Goal: Task Accomplishment & Management: Manage account settings

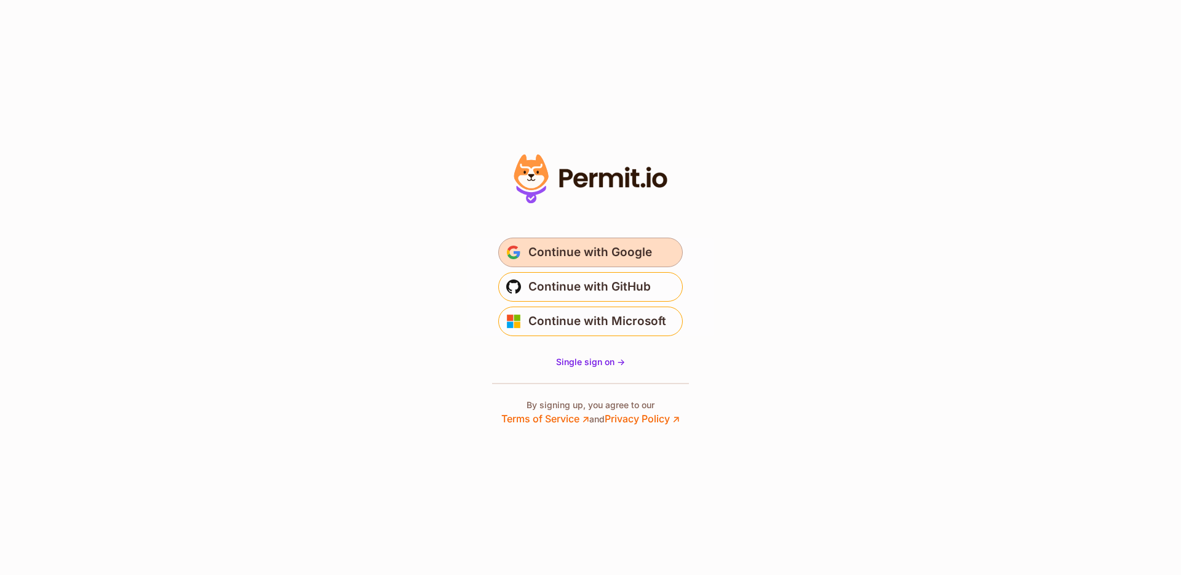
click at [573, 250] on span "Continue with Google" at bounding box center [591, 252] width 124 height 20
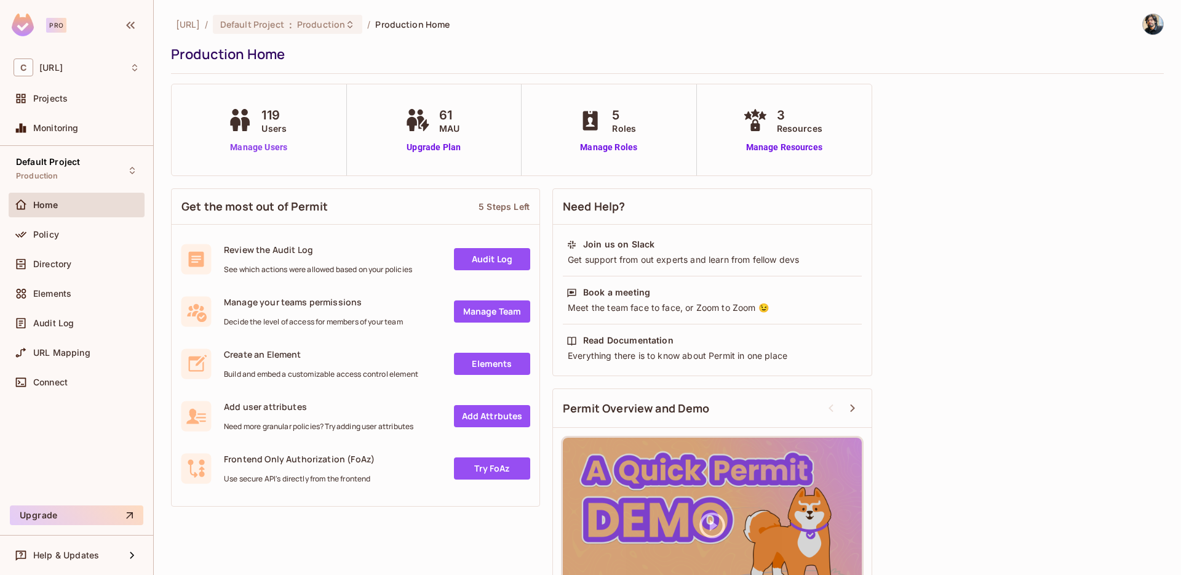
click at [256, 150] on link "Manage Users" at bounding box center [259, 147] width 68 height 13
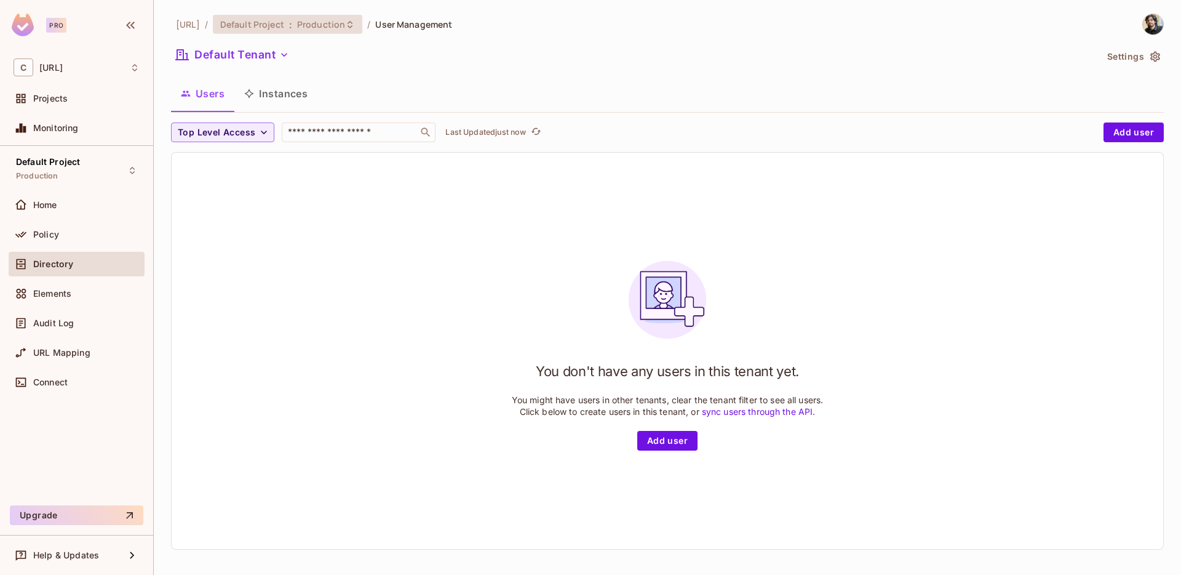
click at [355, 23] on icon at bounding box center [350, 25] width 10 height 10
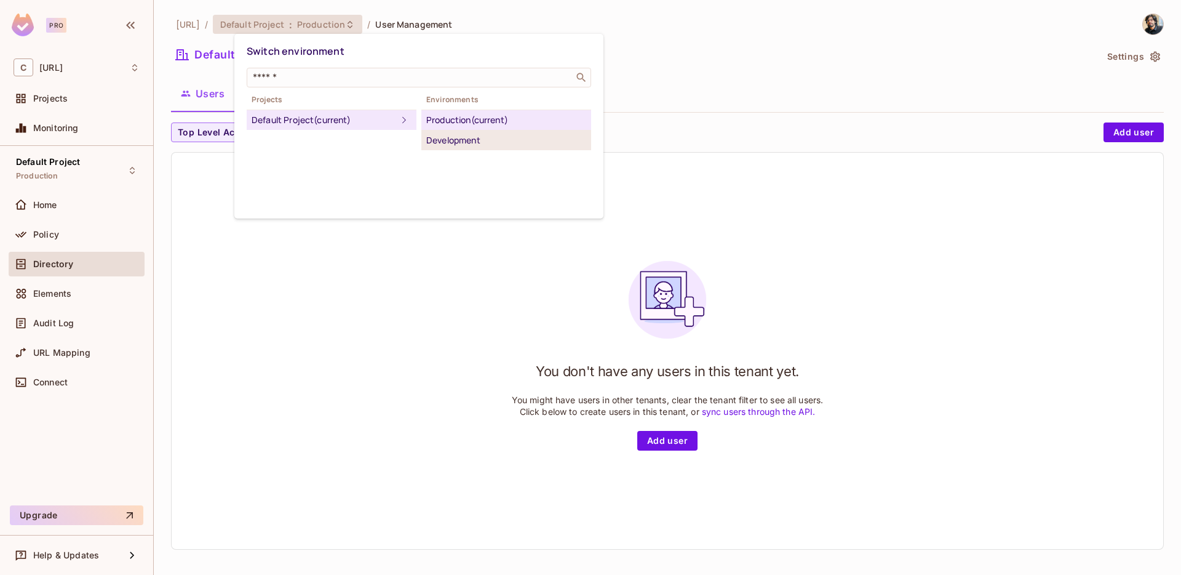
click at [464, 138] on div "Development" at bounding box center [506, 140] width 160 height 15
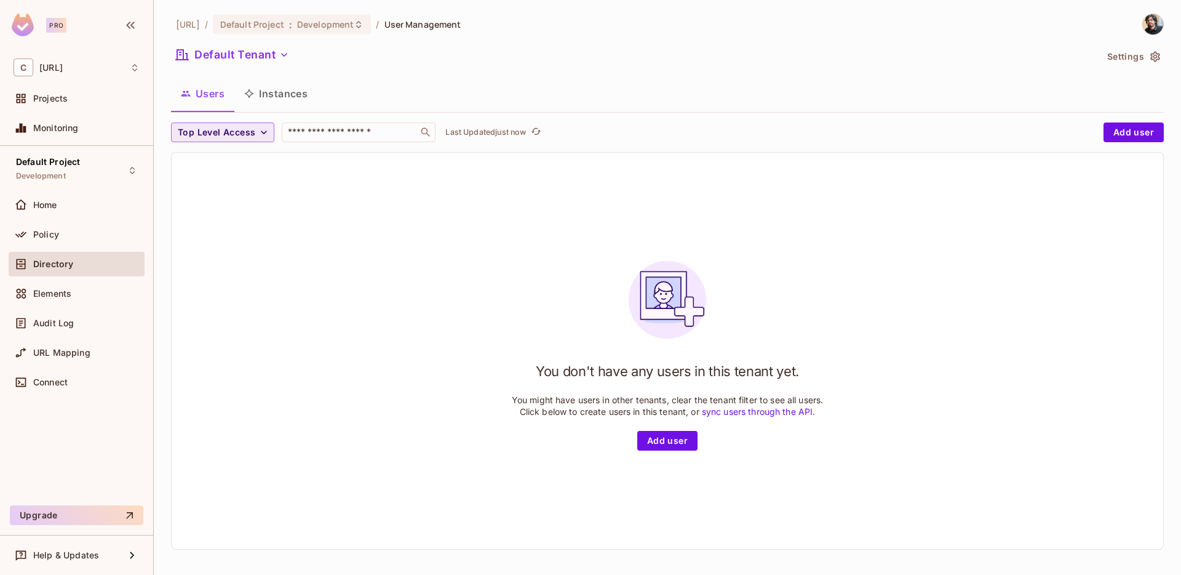
click at [241, 132] on span "Top Level Access" at bounding box center [217, 132] width 78 height 15
click at [204, 159] on span "Admin" at bounding box center [202, 160] width 42 height 12
click at [188, 26] on span "[URL]" at bounding box center [188, 24] width 24 height 12
click at [37, 266] on span "Directory" at bounding box center [53, 264] width 40 height 10
click at [42, 204] on span "Home" at bounding box center [45, 205] width 24 height 10
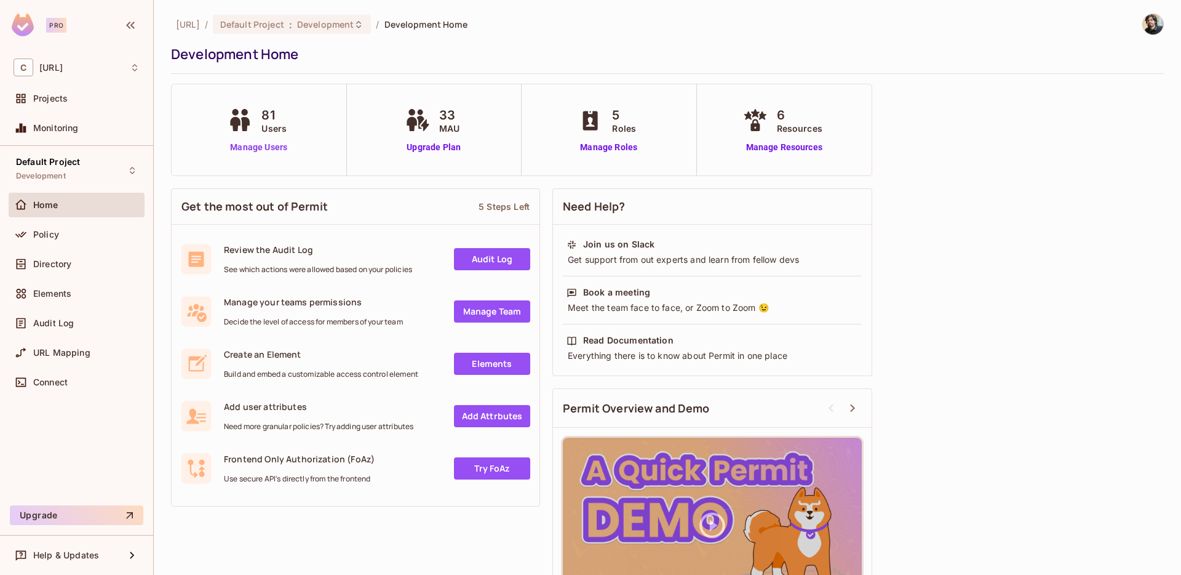
click at [248, 148] on link "Manage Users" at bounding box center [259, 147] width 68 height 13
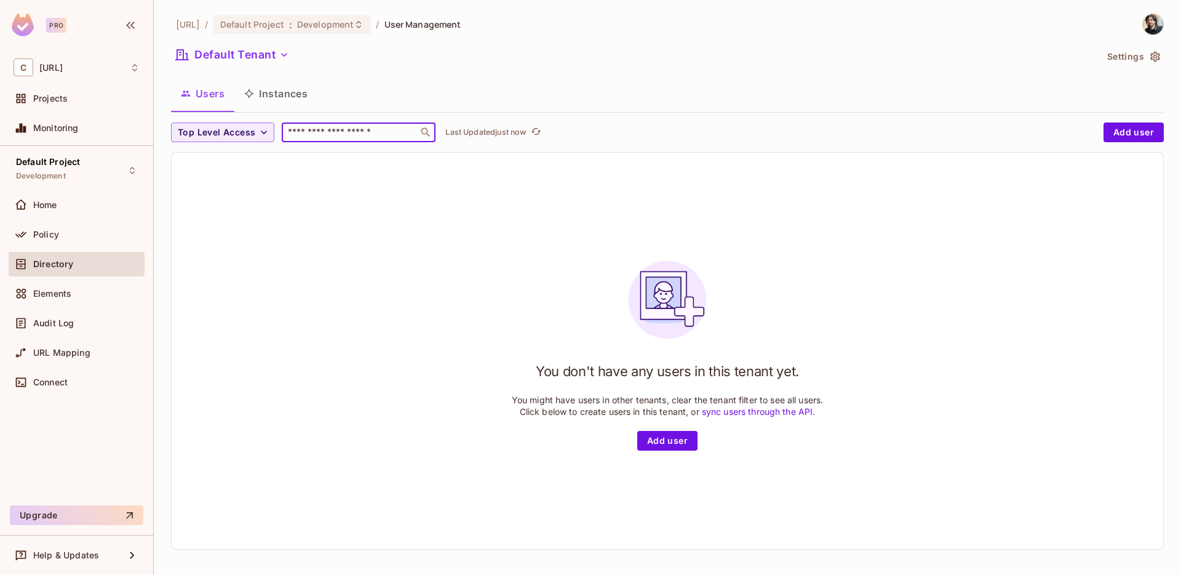
click at [383, 129] on input "text" at bounding box center [350, 132] width 129 height 12
type input "******"
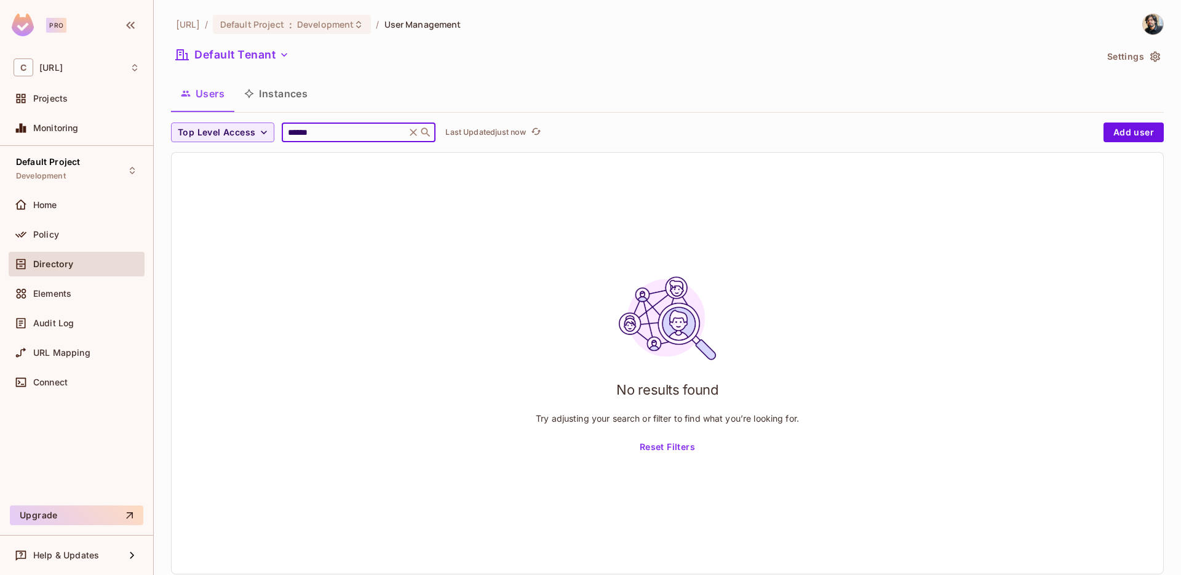
click at [635, 447] on button "Reset Filters" at bounding box center [667, 448] width 65 height 20
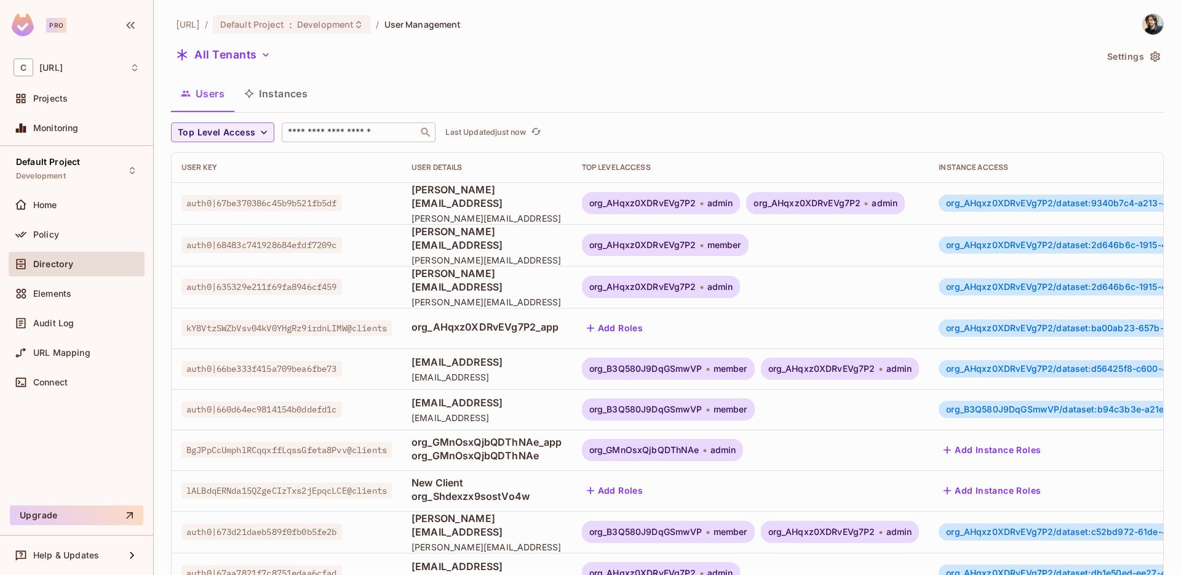
click at [305, 136] on input "text" at bounding box center [350, 132] width 129 height 12
type input "******"
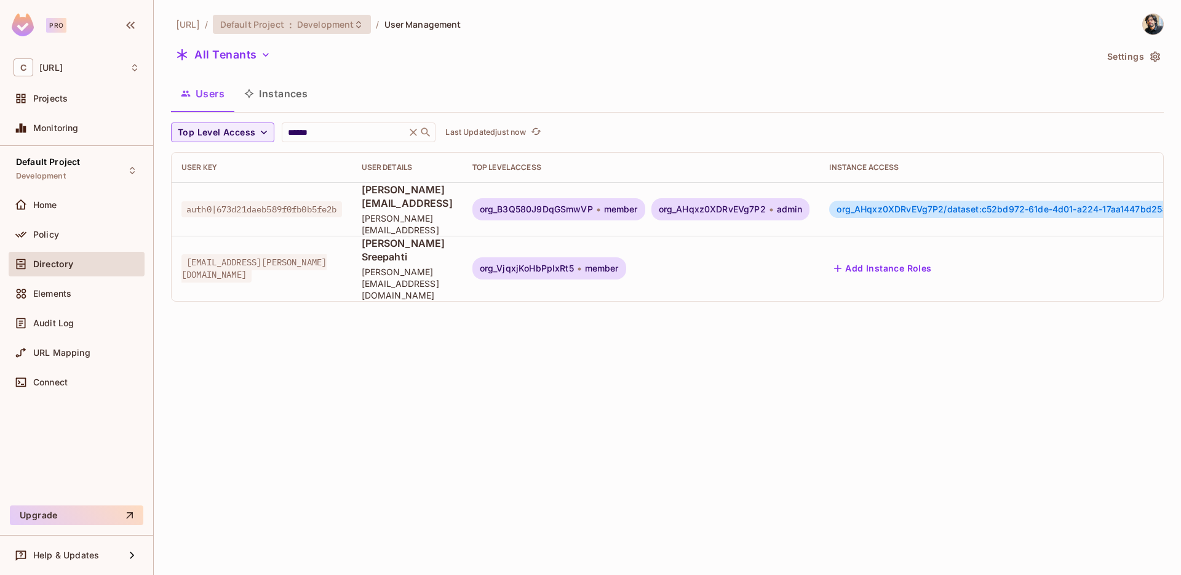
click at [364, 23] on icon at bounding box center [359, 25] width 10 height 10
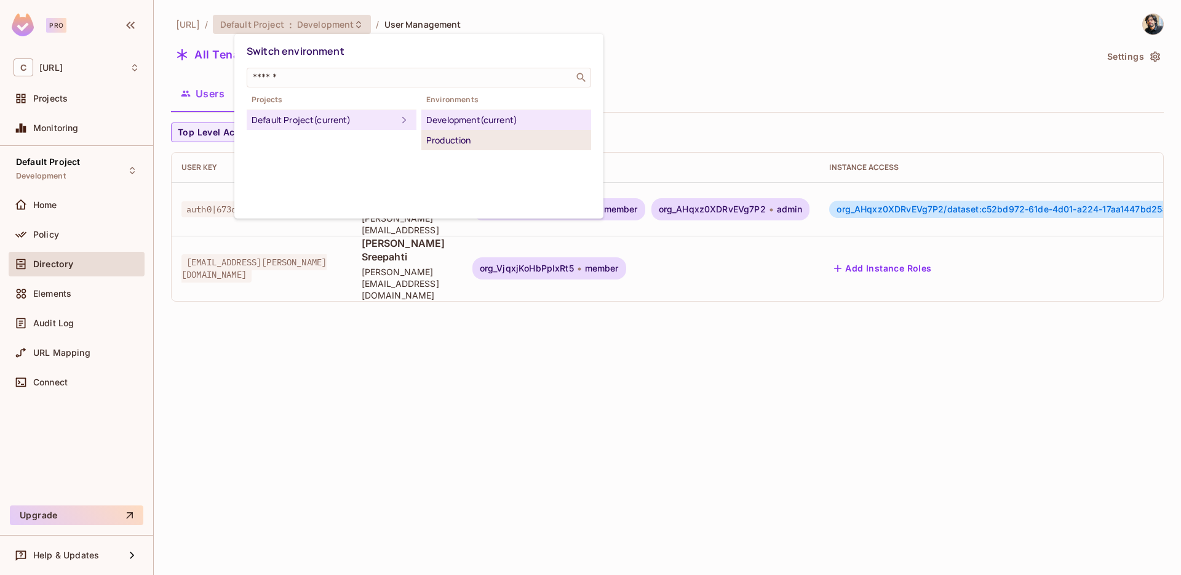
click at [460, 142] on div "Production" at bounding box center [506, 140] width 160 height 15
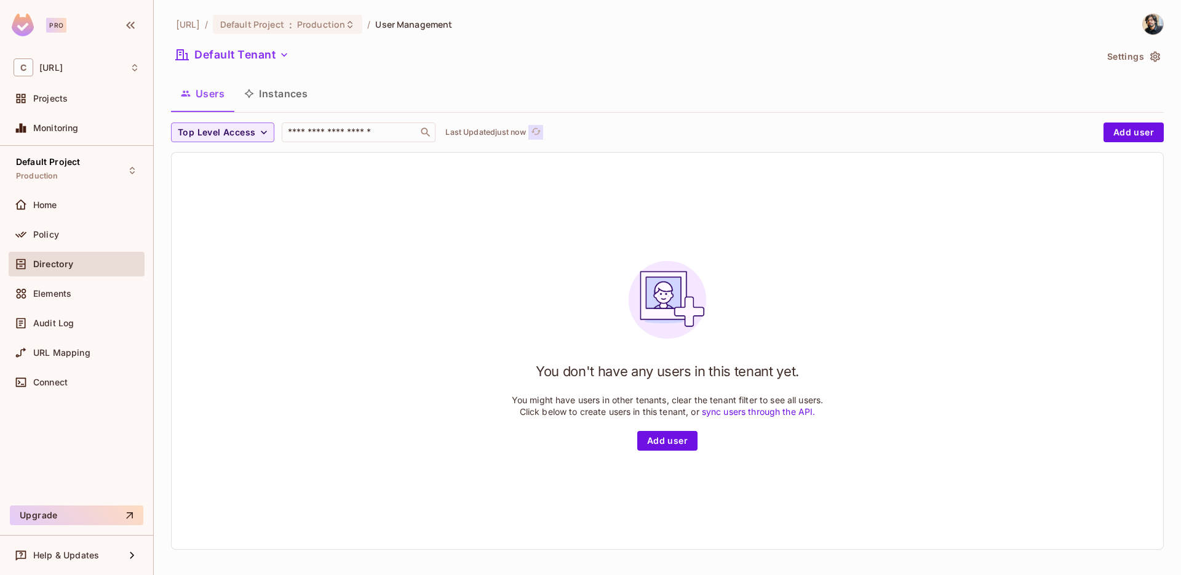
click at [533, 133] on icon "refresh" at bounding box center [536, 131] width 10 height 10
click at [328, 136] on input "text" at bounding box center [350, 132] width 129 height 12
click at [543, 137] on button "Click to refresh data" at bounding box center [536, 132] width 15 height 15
click at [340, 135] on input "text" at bounding box center [350, 132] width 129 height 12
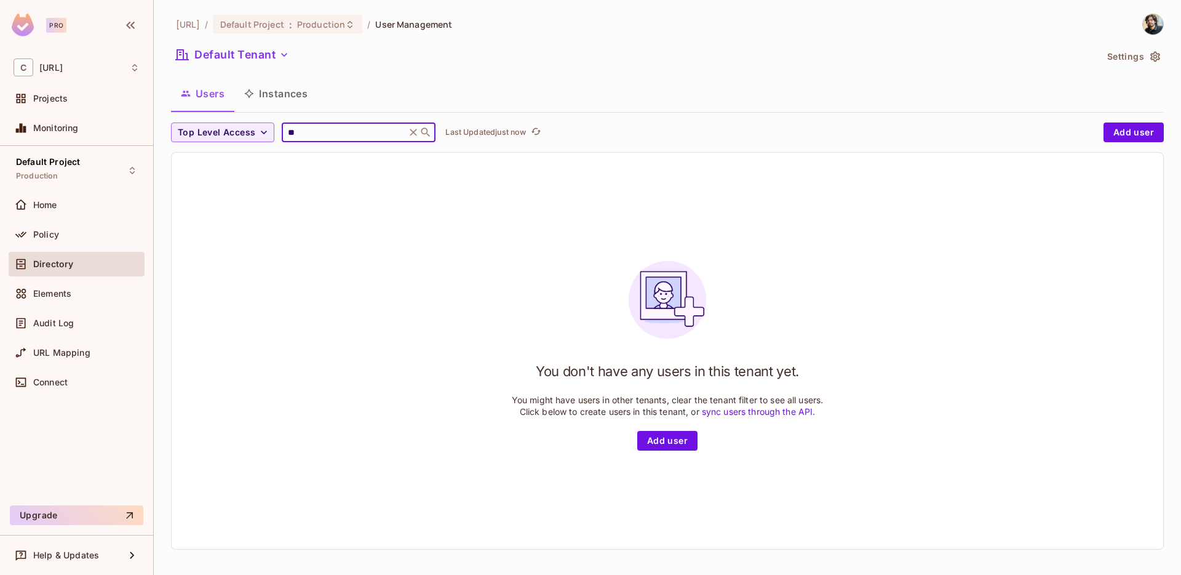
type input "**"
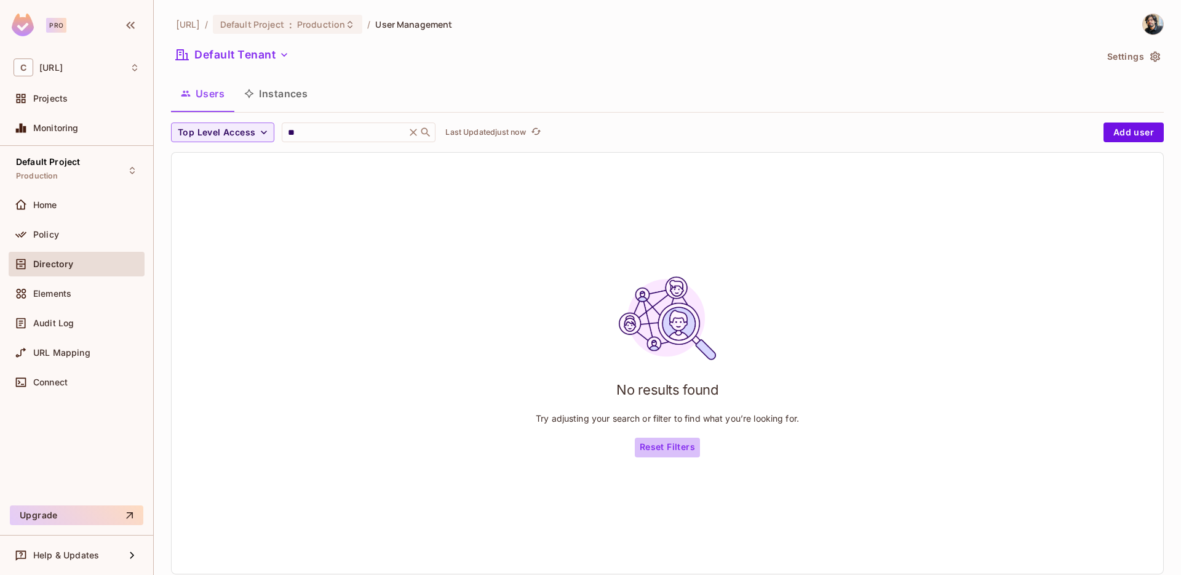
click at [668, 446] on button "Reset Filters" at bounding box center [667, 448] width 65 height 20
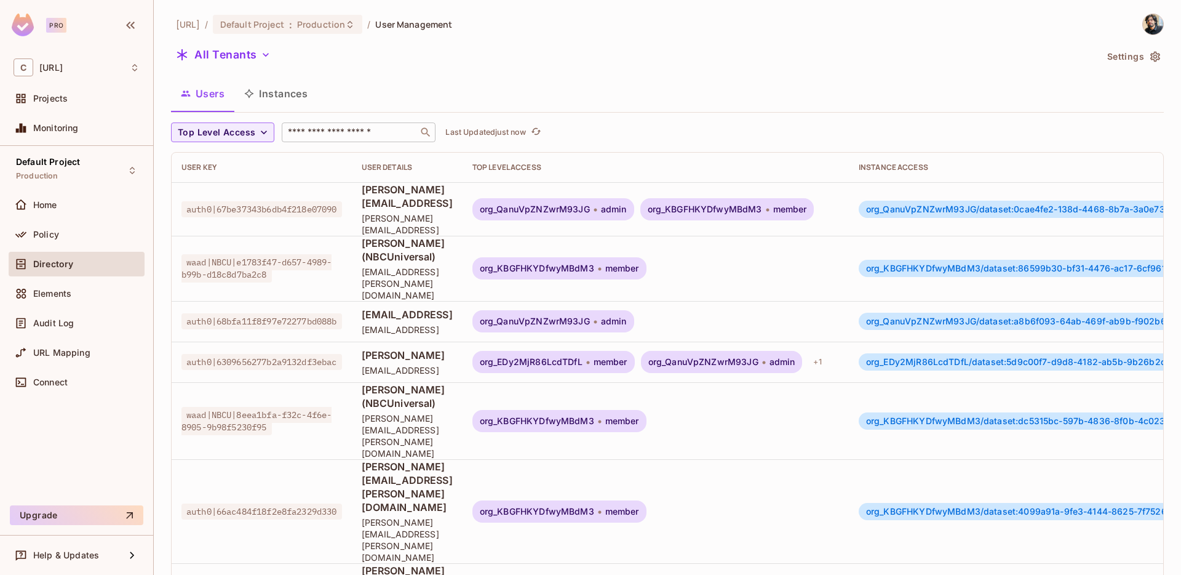
click at [302, 129] on input "text" at bounding box center [350, 132] width 129 height 12
type input "******"
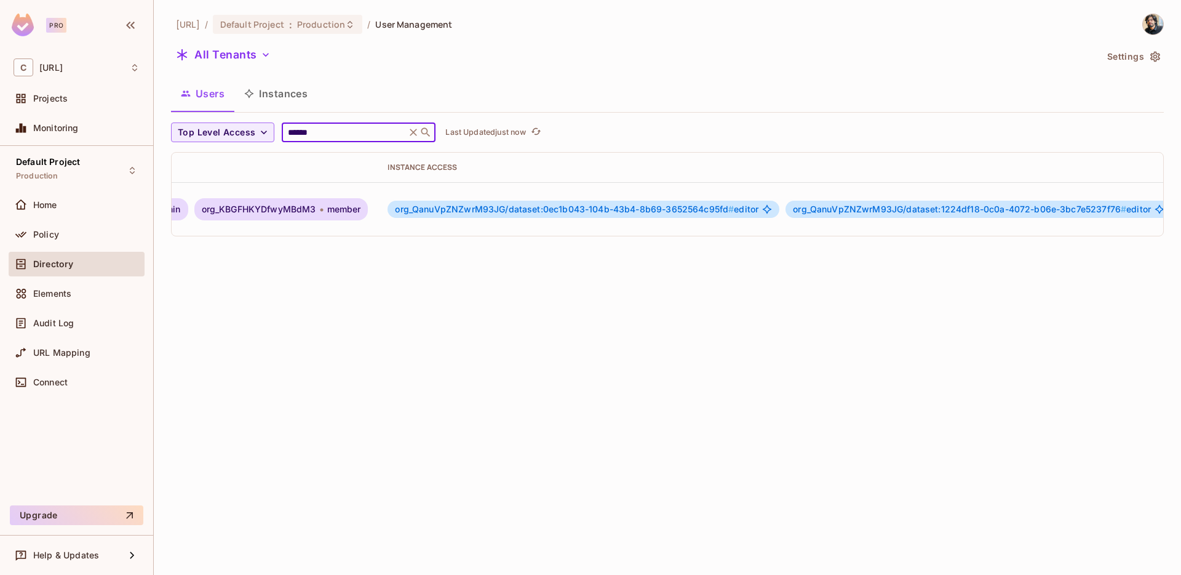
scroll to position [0, 549]
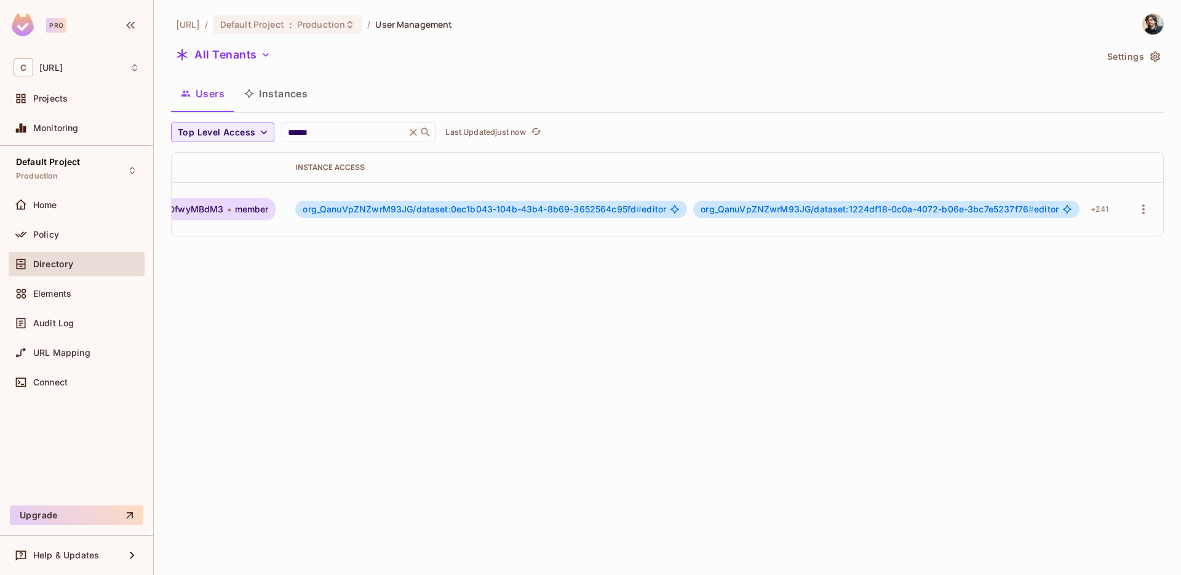
click at [1132, 199] on td at bounding box center [1143, 209] width 39 height 54
click at [1137, 202] on icon "button" at bounding box center [1144, 209] width 15 height 15
click at [930, 266] on div at bounding box center [590, 287] width 1181 height 575
click at [1091, 201] on div "+ 241" at bounding box center [1100, 209] width 28 height 20
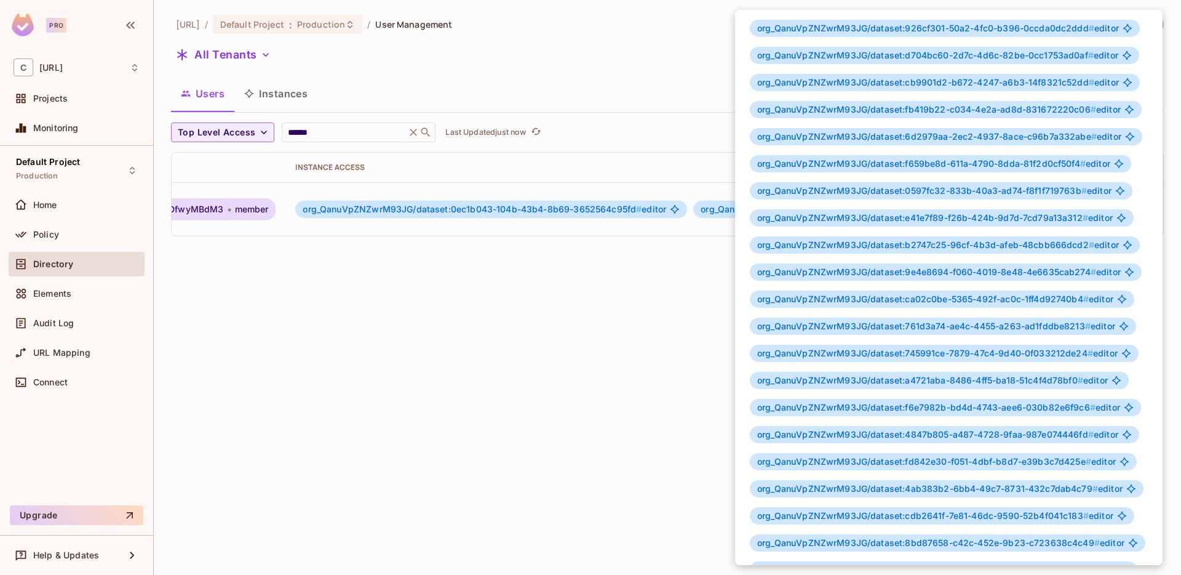
scroll to position [0, 0]
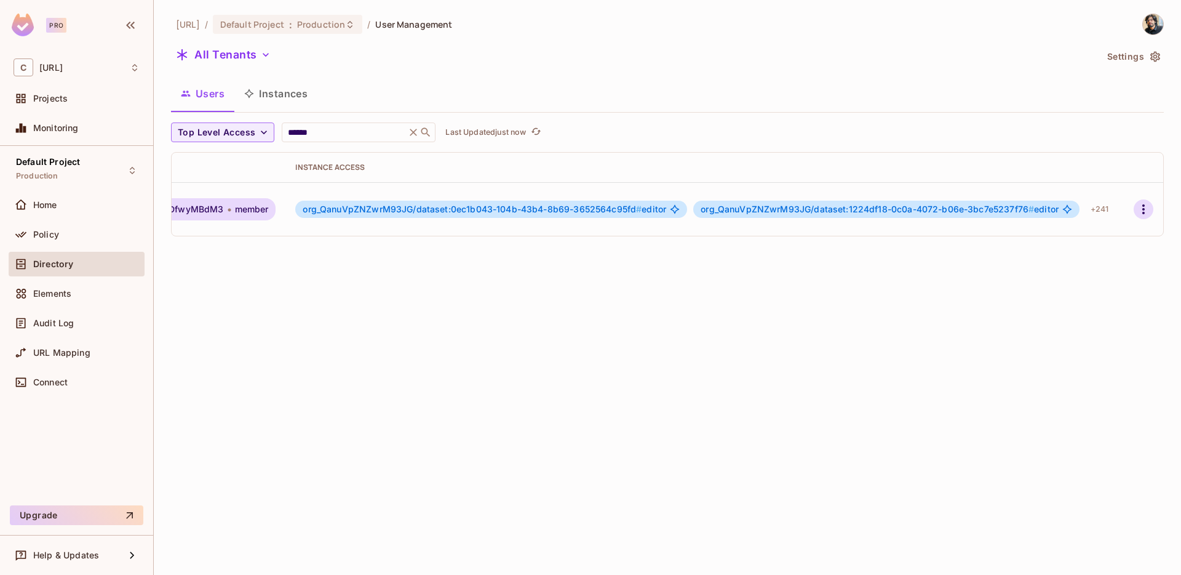
click at [1141, 202] on icon "button" at bounding box center [1144, 209] width 15 height 15
click at [903, 303] on div at bounding box center [590, 287] width 1181 height 575
click at [408, 302] on div "coactive.ai / Default Project : Production / User Management All Tenants Settin…" at bounding box center [668, 287] width 1028 height 575
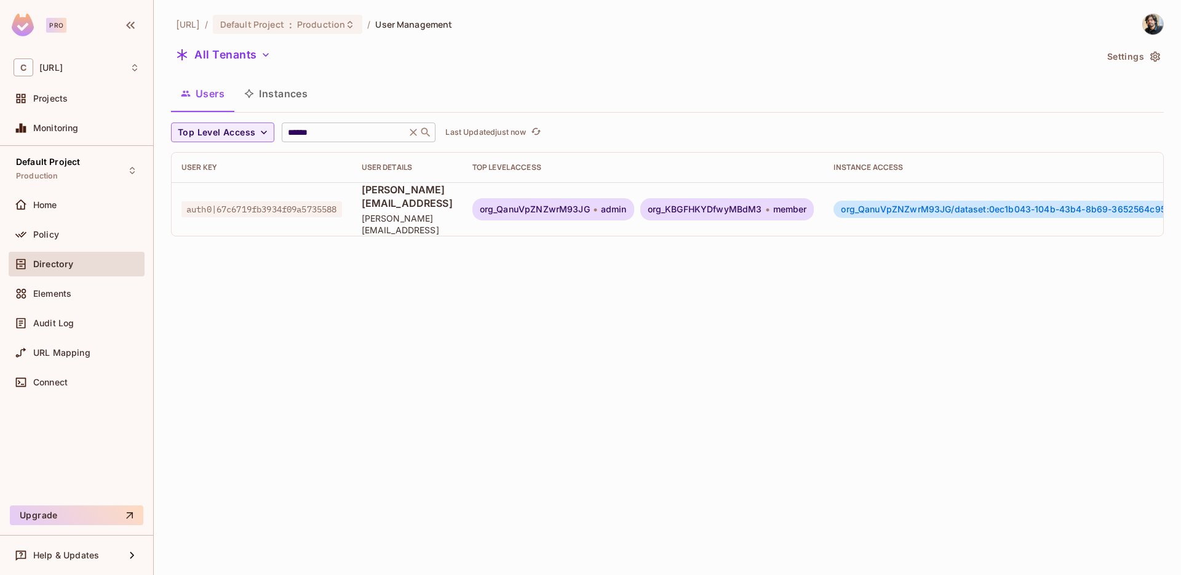
click at [412, 132] on icon at bounding box center [413, 132] width 7 height 7
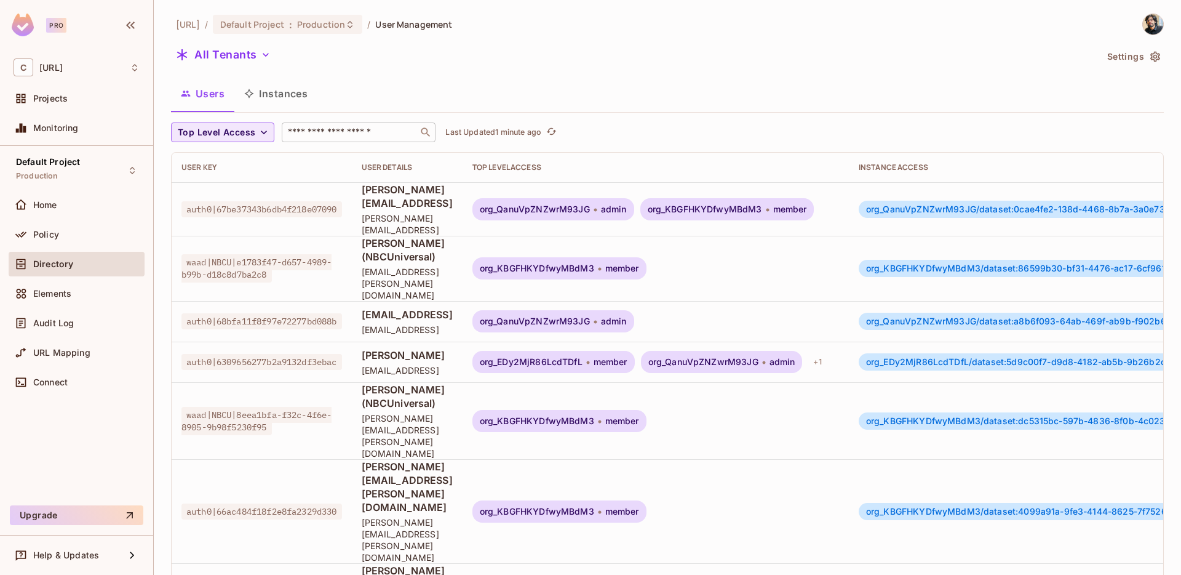
click at [255, 133] on button "Top Level Access" at bounding box center [222, 132] width 103 height 20
click at [194, 158] on span "Admin" at bounding box center [202, 160] width 42 height 12
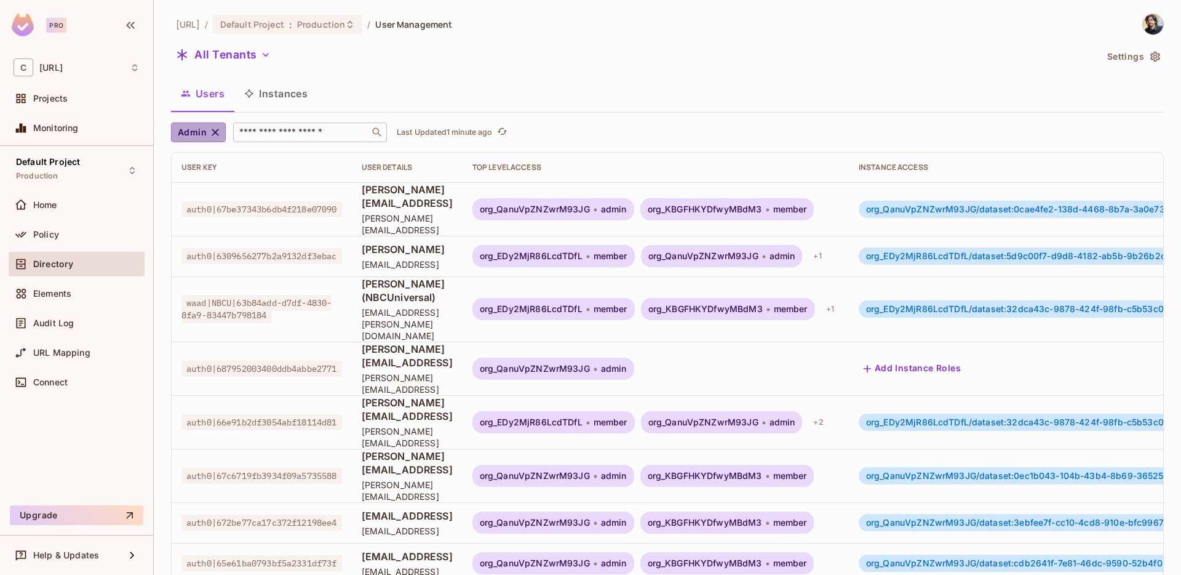
click at [210, 133] on icon "button" at bounding box center [215, 132] width 12 height 12
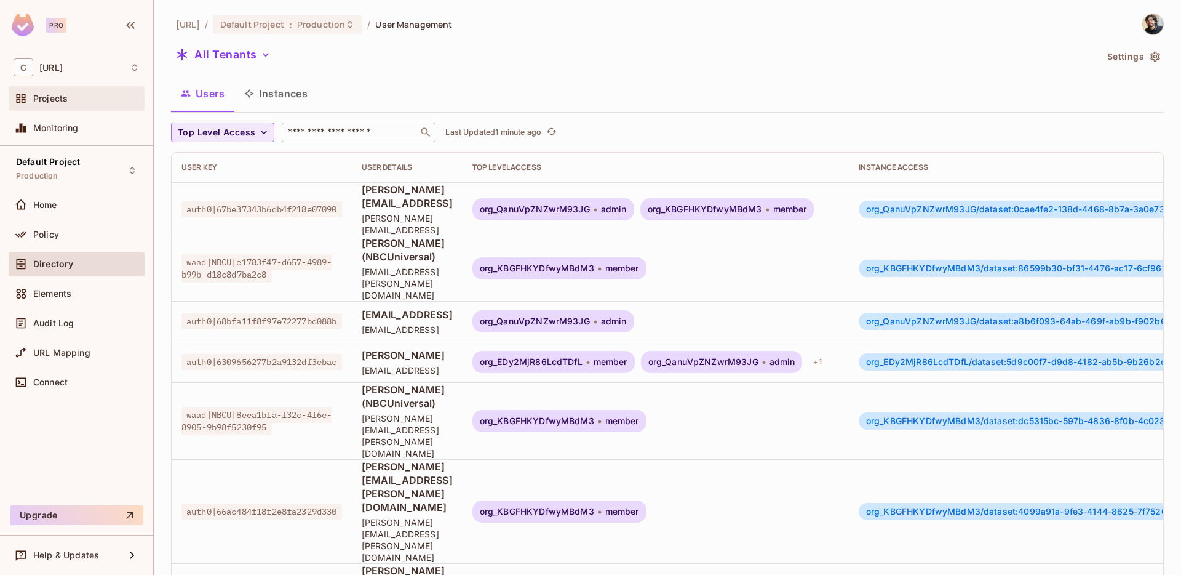
click at [54, 99] on span "Projects" at bounding box center [50, 99] width 34 height 10
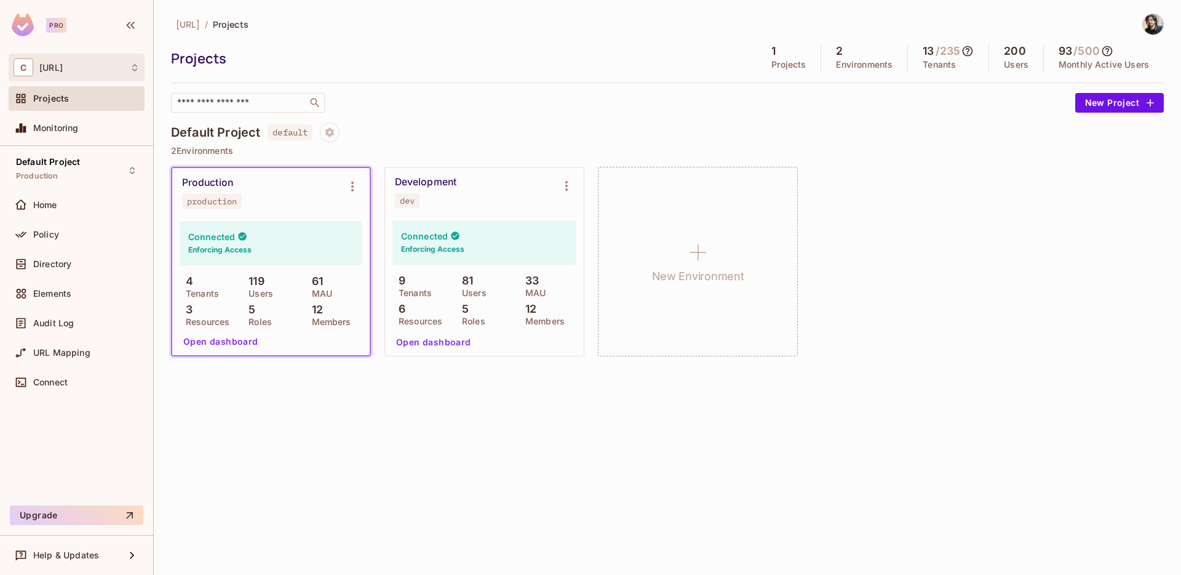
click at [54, 66] on span "[URL]" at bounding box center [50, 68] width 23 height 10
click at [52, 94] on li "coactive.ai coactiveai" at bounding box center [92, 103] width 167 height 33
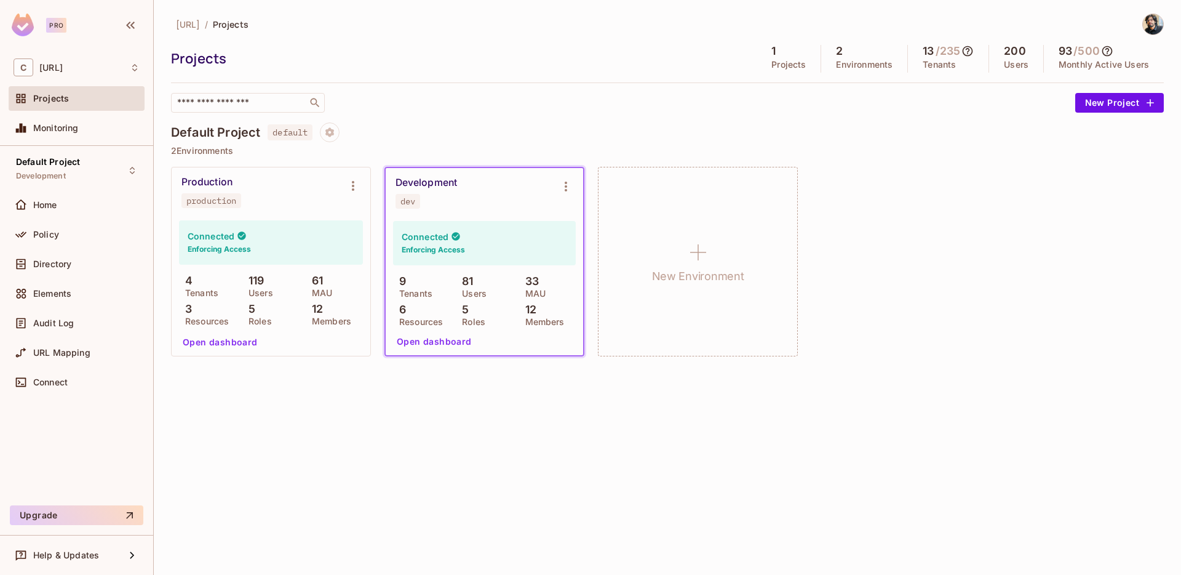
click at [472, 188] on div "Development dev" at bounding box center [475, 193] width 158 height 32
click at [570, 182] on icon "Environment settings" at bounding box center [566, 186] width 15 height 15
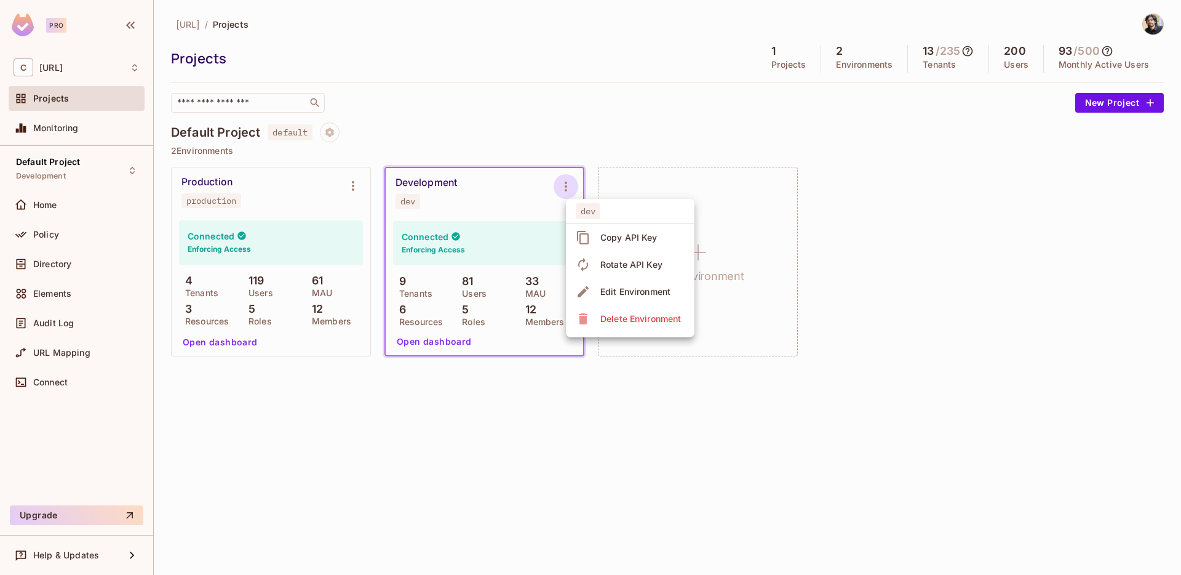
click at [642, 87] on div at bounding box center [590, 287] width 1181 height 575
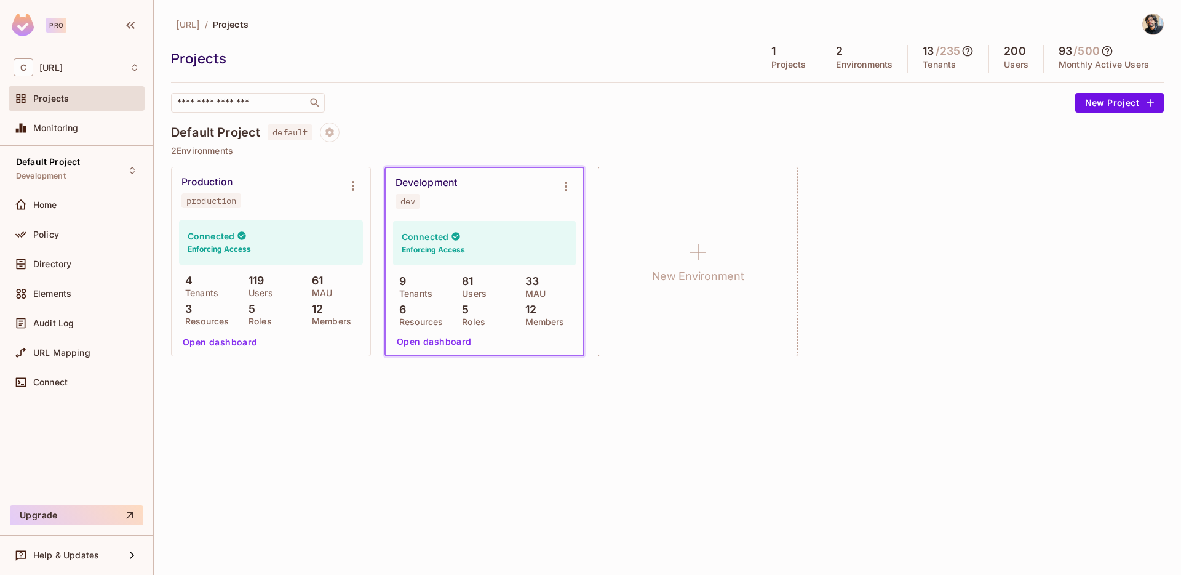
click at [442, 247] on h6 "Enforcing Access" at bounding box center [433, 249] width 63 height 11
click at [63, 208] on div "Home" at bounding box center [86, 205] width 106 height 10
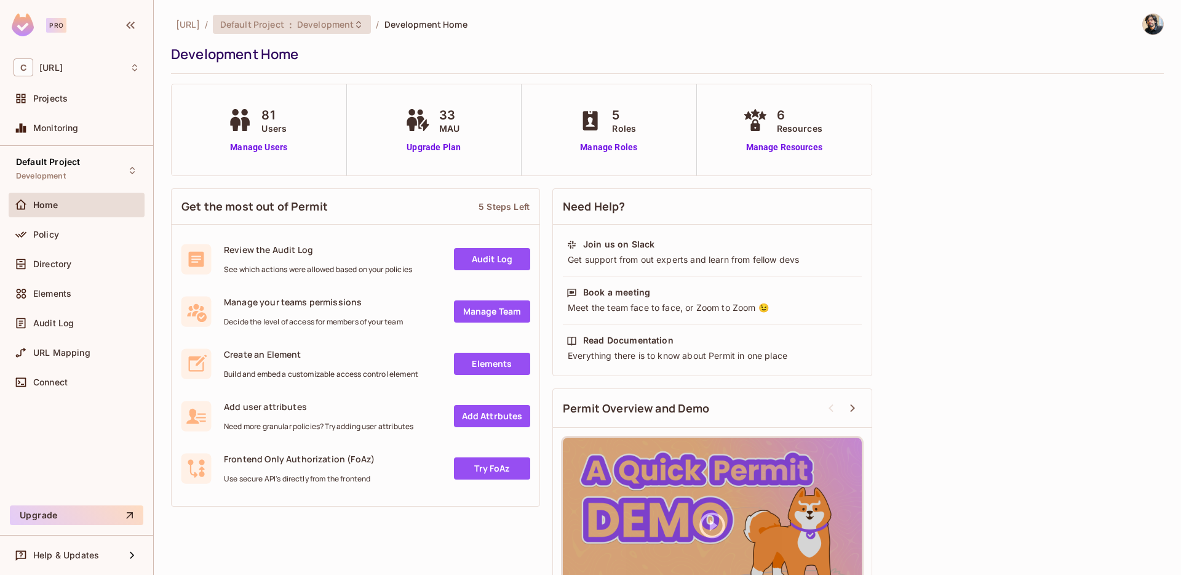
click at [339, 26] on span "Development" at bounding box center [325, 24] width 57 height 12
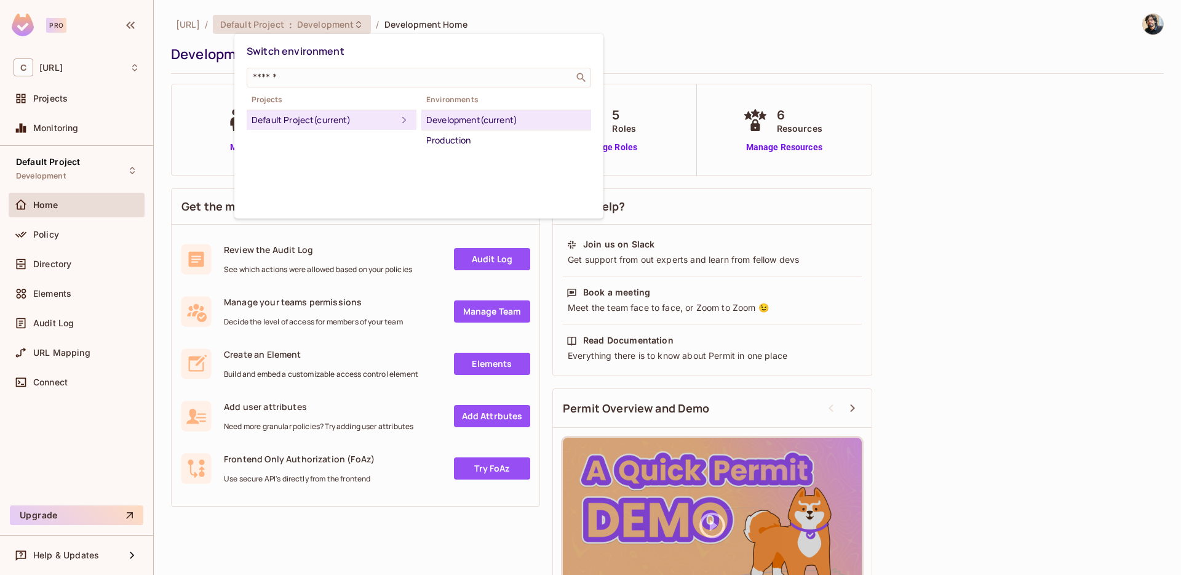
click at [435, 120] on div "Development (current)" at bounding box center [506, 120] width 160 height 15
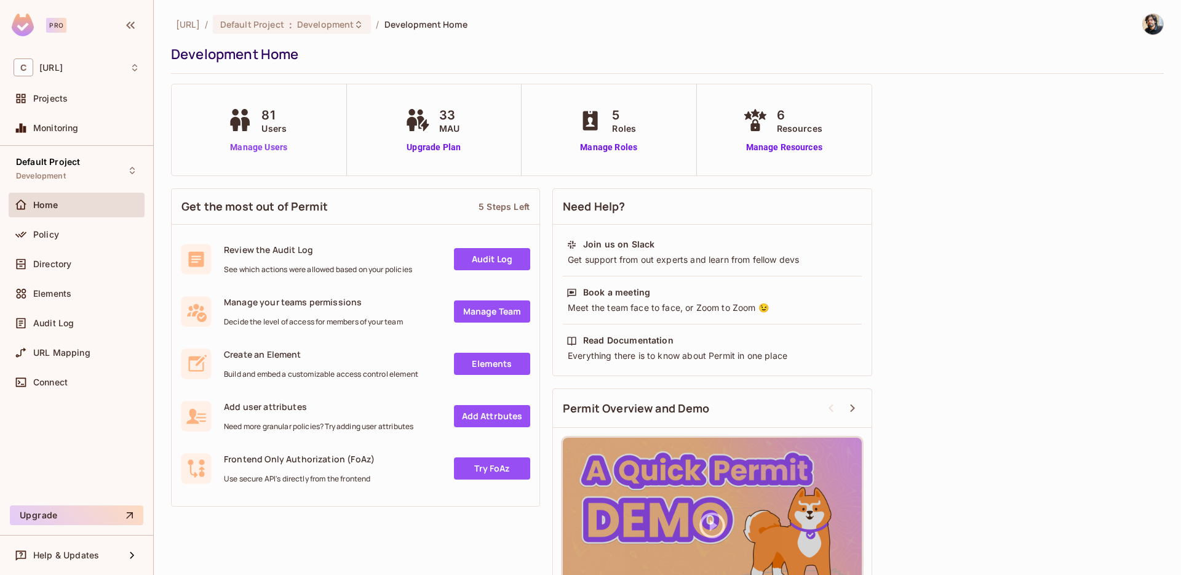
click at [276, 148] on link "Manage Users" at bounding box center [259, 147] width 68 height 13
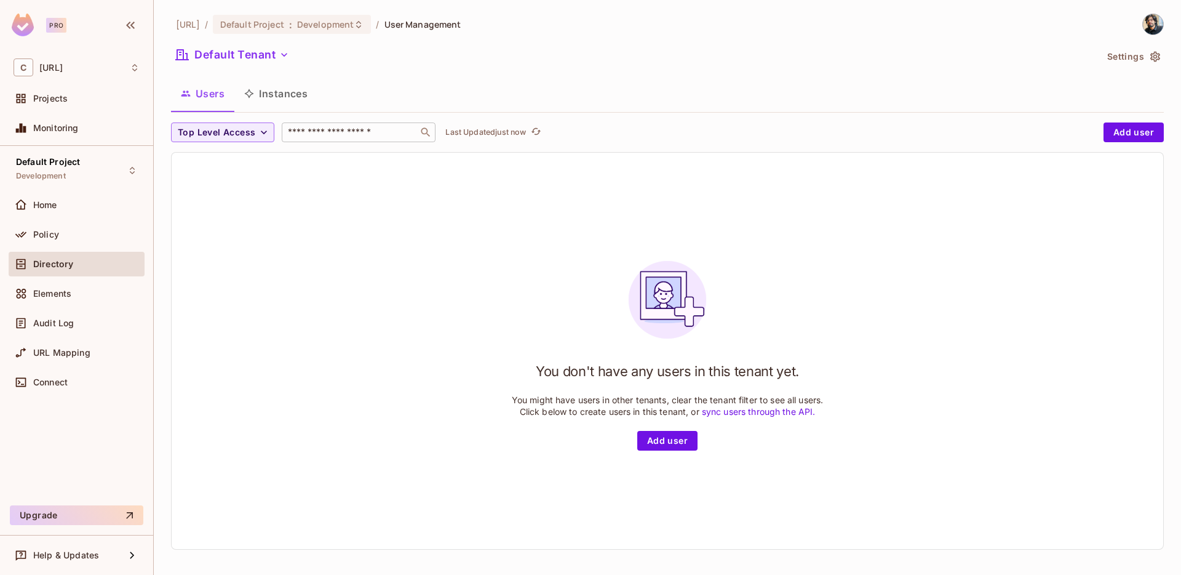
click at [327, 132] on input "text" at bounding box center [350, 132] width 129 height 12
type input "**"
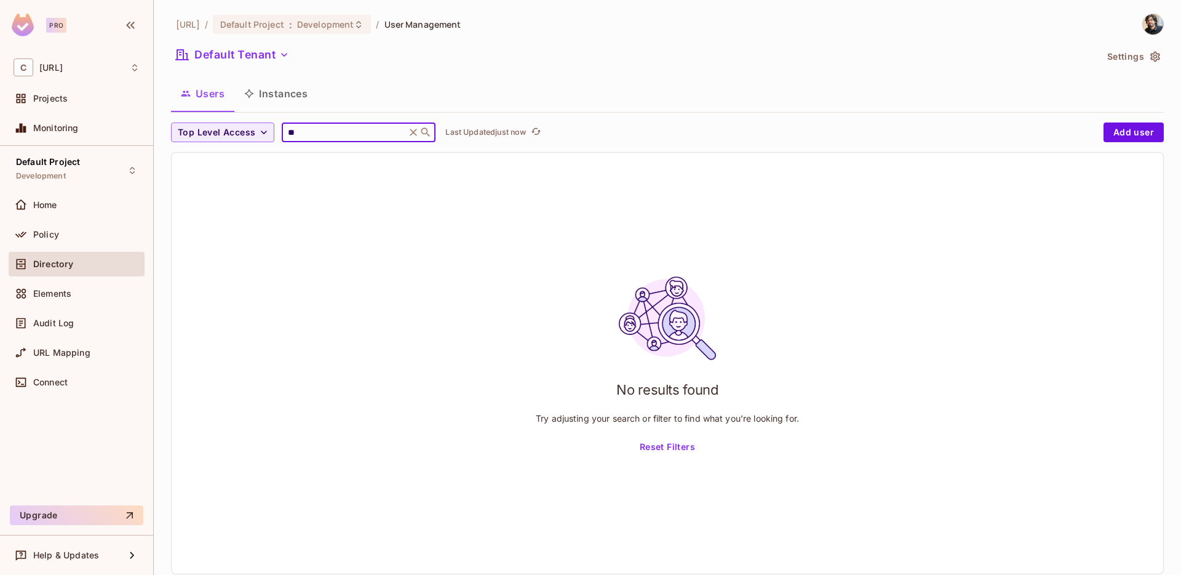
click at [672, 439] on button "Reset Filters" at bounding box center [667, 448] width 65 height 20
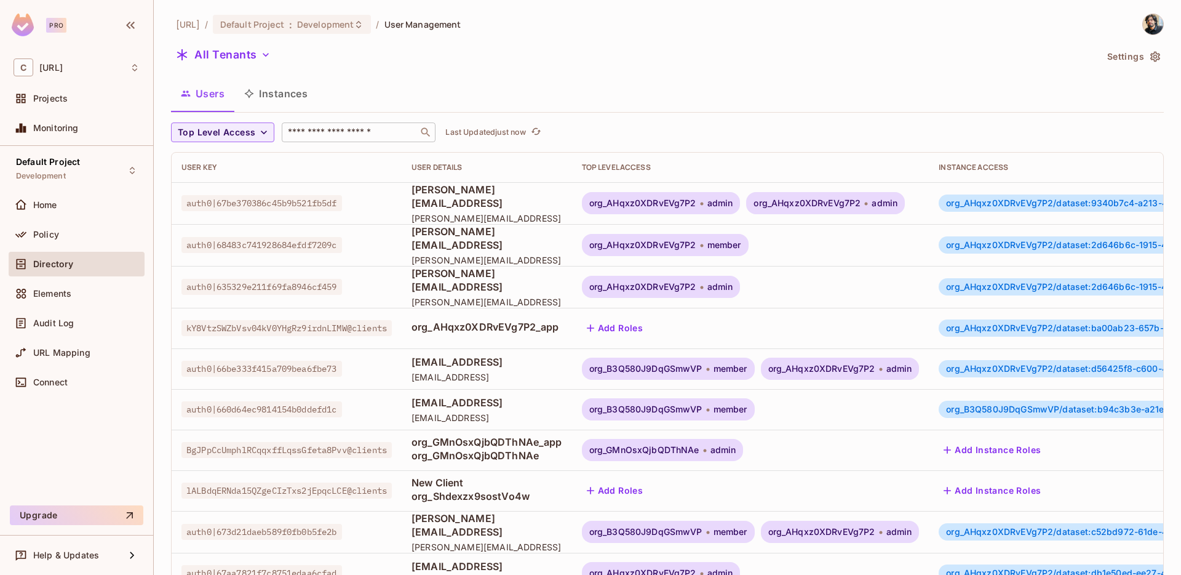
click at [321, 135] on input "text" at bounding box center [350, 132] width 129 height 12
type input "******"
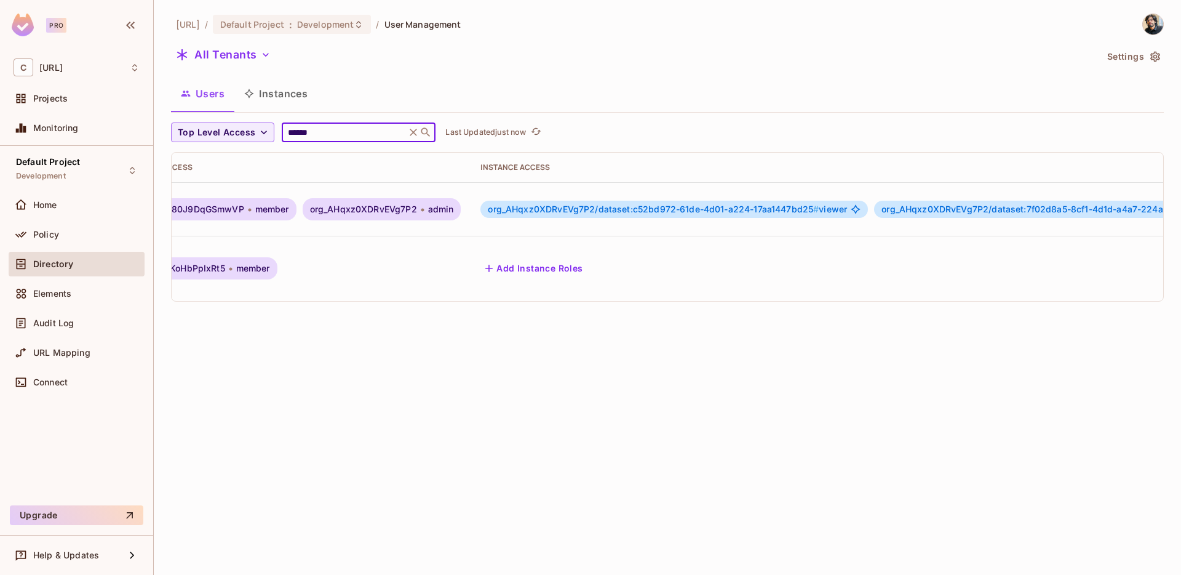
scroll to position [0, 531]
